Goal: Task Accomplishment & Management: Use online tool/utility

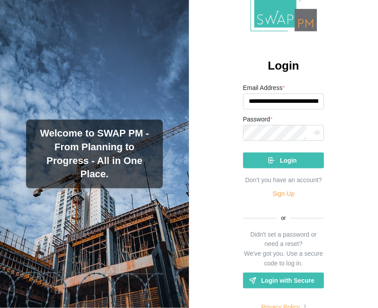
scroll to position [0, 58]
click at [279, 102] on input "**********" at bounding box center [282, 101] width 78 height 16
type input "**********"
click at [280, 158] on span "Login" at bounding box center [288, 160] width 17 height 15
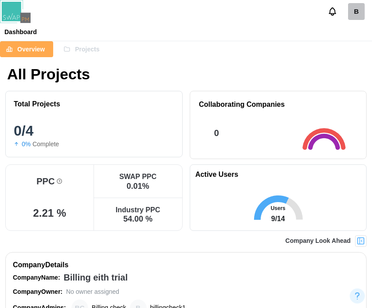
click at [359, 240] on img at bounding box center [360, 240] width 9 height 9
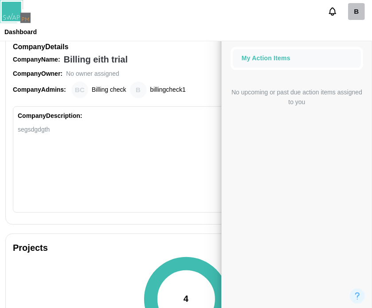
scroll to position [133, 0]
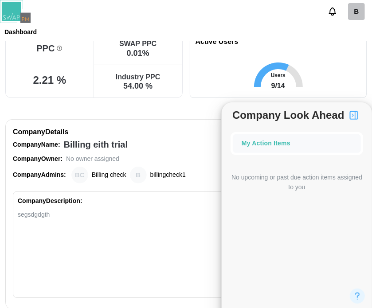
click at [161, 205] on div "Company Description:" at bounding box center [186, 201] width 336 height 10
click at [197, 134] on div "Company Details" at bounding box center [186, 132] width 346 height 11
click at [351, 120] on button "button" at bounding box center [353, 115] width 15 height 15
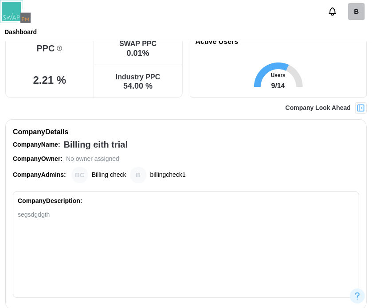
click at [360, 108] on img at bounding box center [360, 108] width 9 height 9
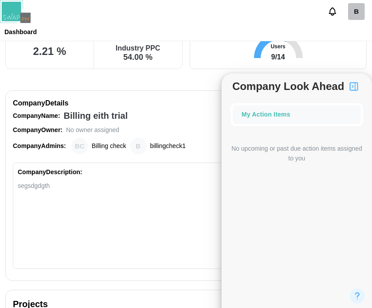
scroll to position [89, 0]
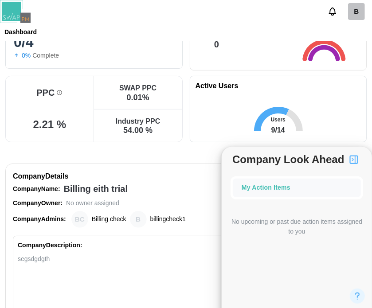
click at [254, 23] on div "B" at bounding box center [186, 11] width 372 height 23
click at [349, 163] on img "button" at bounding box center [353, 159] width 11 height 11
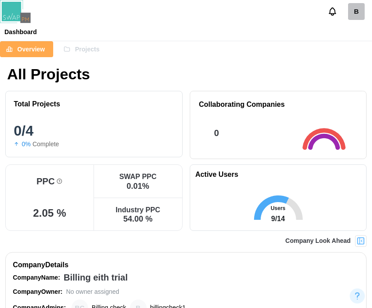
click at [361, 240] on img at bounding box center [360, 240] width 9 height 9
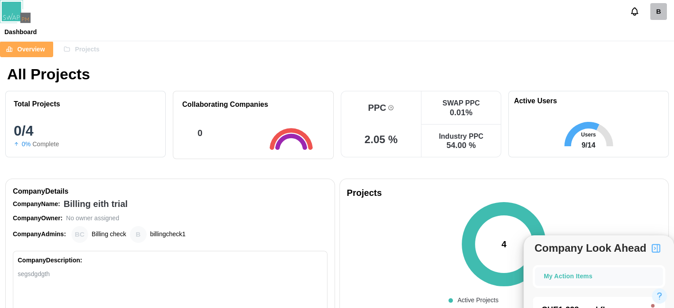
click at [378, 249] on img "button" at bounding box center [655, 248] width 11 height 11
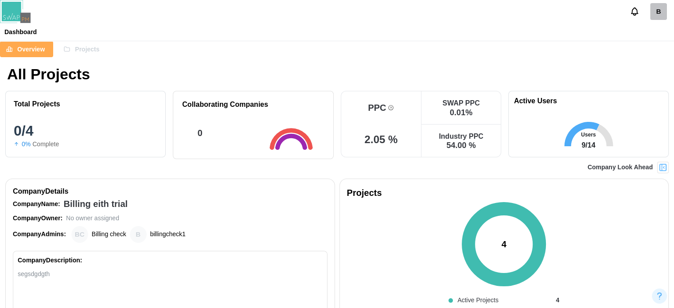
click at [378, 164] on img at bounding box center [662, 167] width 9 height 9
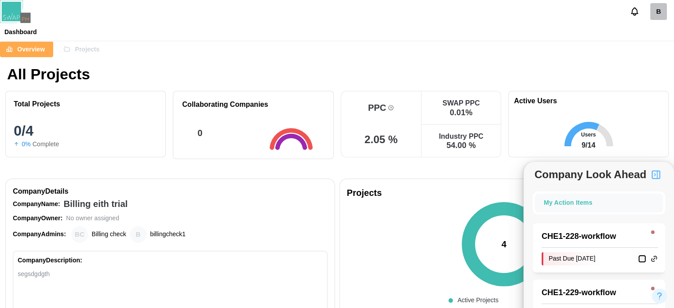
click at [71, 50] on div "Projects" at bounding box center [81, 49] width 36 height 15
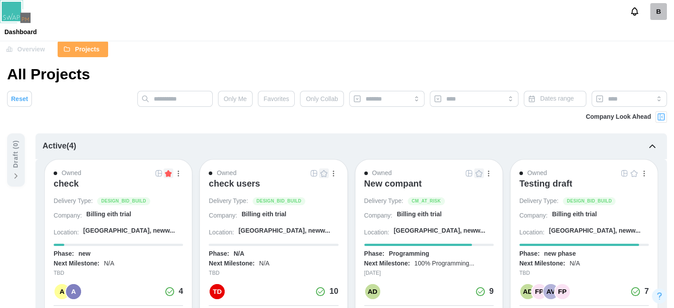
click at [73, 187] on div "check" at bounding box center [66, 183] width 25 height 11
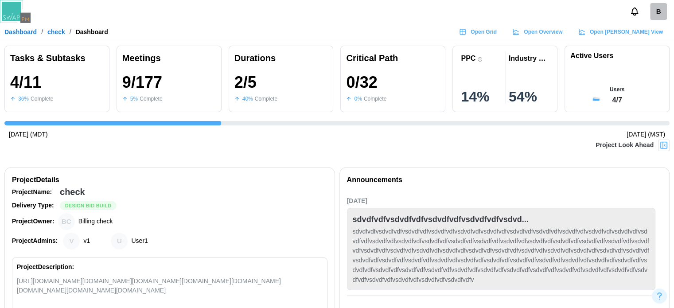
scroll to position [0, 333]
click at [663, 142] on img at bounding box center [663, 145] width 9 height 9
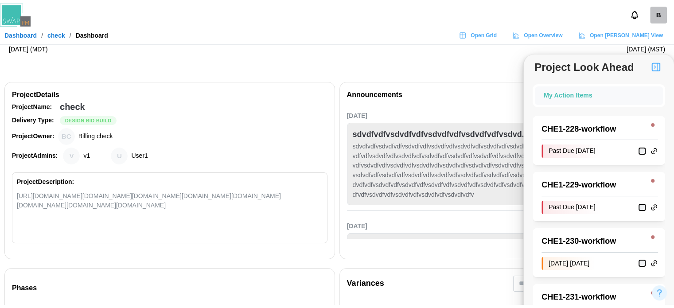
scroll to position [0, 0]
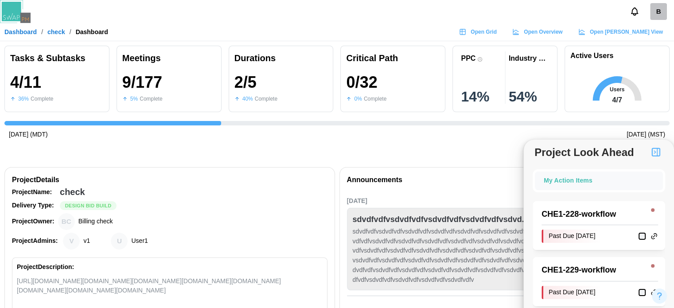
click at [29, 30] on link "Dashboard" at bounding box center [20, 32] width 32 height 6
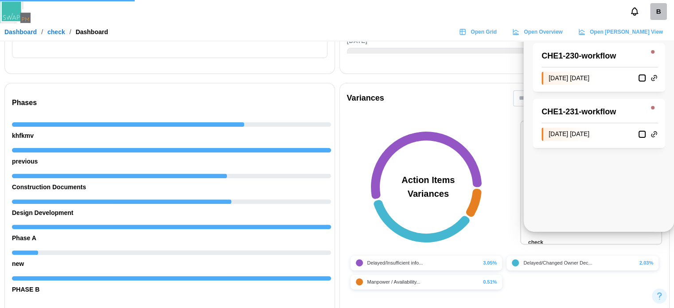
scroll to position [310, 0]
